Goal: Task Accomplishment & Management: Manage account settings

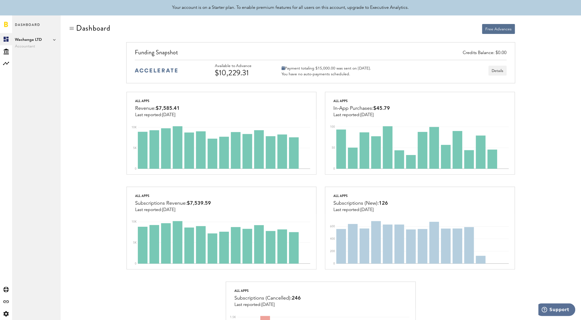
click at [37, 24] on span "Dashboard" at bounding box center [27, 28] width 25 height 12
click at [38, 42] on span "Wachanga LTD" at bounding box center [36, 39] width 43 height 7
click at [6, 55] on div "Created with Sketch." at bounding box center [6, 51] width 12 height 12
click at [6, 63] on icon at bounding box center [6, 63] width 6 height 3
click at [4, 315] on icon at bounding box center [5, 314] width 5 height 6
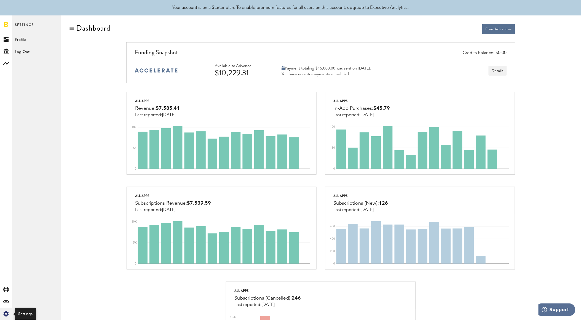
click at [4, 310] on div "Created with Sketch." at bounding box center [6, 314] width 12 height 12
click at [22, 51] on div "Log Out" at bounding box center [36, 50] width 49 height 10
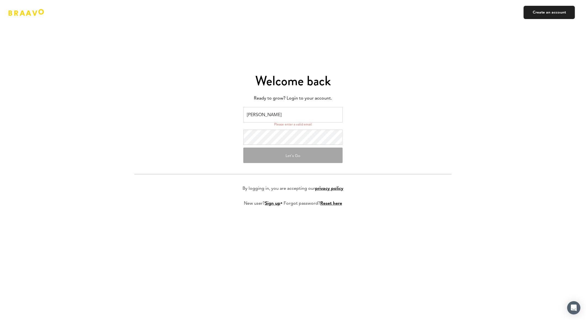
click at [285, 120] on input "Elena I" at bounding box center [292, 114] width 99 height 15
drag, startPoint x: 282, startPoint y: 117, endPoint x: 104, endPoint y: 92, distance: 179.6
click at [109, 111] on div "Welcome back Ready to grow? Login to your account. Elena I Please enter a valid…" at bounding box center [293, 160] width 586 height 320
type input "e.ivanidou@finexpertiza.cy"
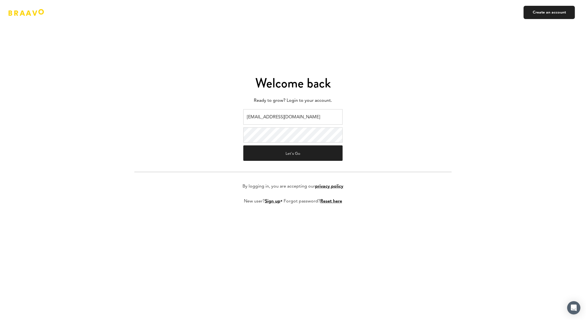
click at [156, 130] on form "e.ivanidou@finexpertiza.cy Let's Go By logging in, you are accepting our privac…" at bounding box center [292, 161] width 317 height 104
click at [231, 180] on form "e.ivanidou@finexpertiza.cy Let's Go By logging in, you are accepting our privac…" at bounding box center [292, 161] width 317 height 104
click at [332, 203] on link "Reset here" at bounding box center [331, 201] width 22 height 4
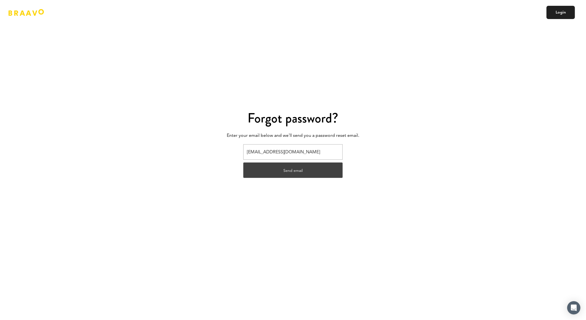
click at [312, 167] on button "Send email" at bounding box center [292, 169] width 99 height 15
